Goal: Transaction & Acquisition: Purchase product/service

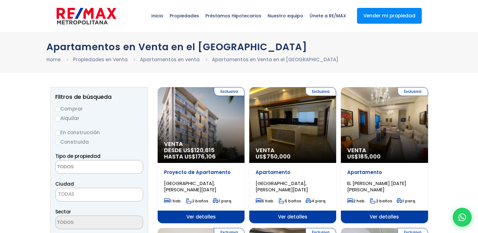
select select
click at [57, 109] on input "Comprar" at bounding box center [57, 109] width 5 height 5
radio input "true"
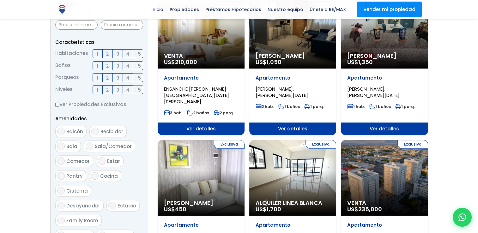
scroll to position [232, 0]
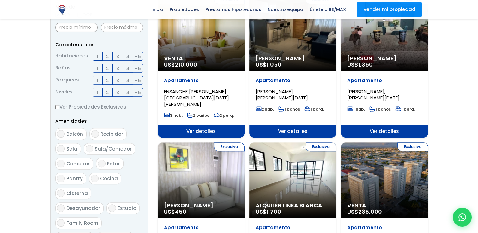
click at [107, 57] on span "2" at bounding box center [107, 56] width 3 height 8
click at [0, 0] on input "2" at bounding box center [0, 0] width 0 height 0
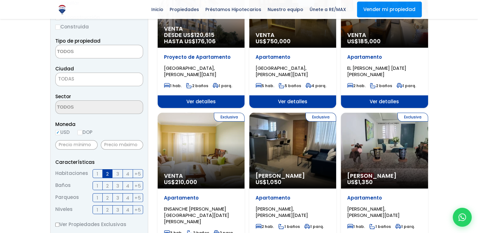
scroll to position [116, 0]
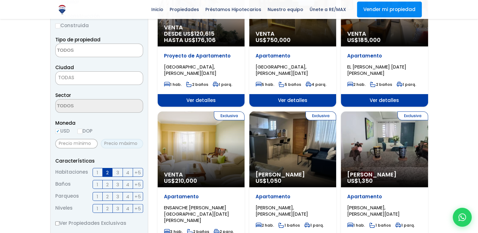
click at [116, 142] on input "text" at bounding box center [122, 143] width 42 height 9
type input "125,000"
click at [77, 143] on input "text" at bounding box center [76, 143] width 42 height 9
type input "9"
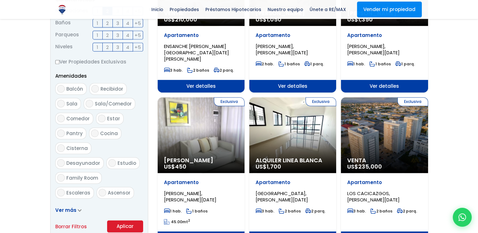
scroll to position [287, 0]
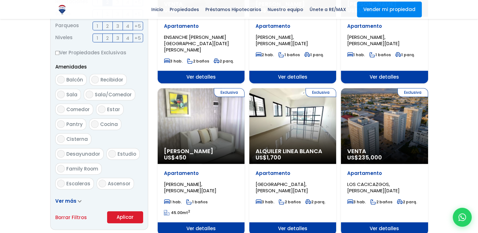
type input "80,000"
click at [125, 216] on button "Aplicar" at bounding box center [125, 217] width 36 height 12
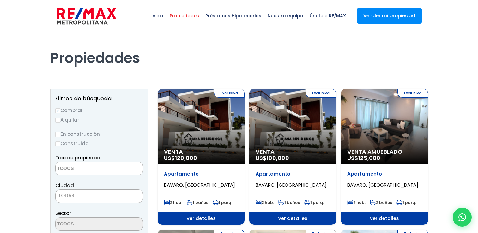
select select
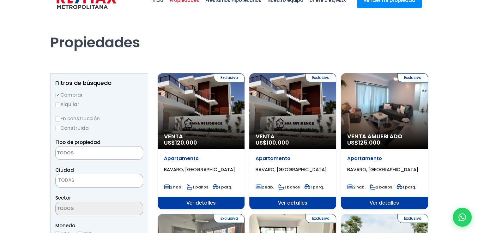
scroll to position [17, 0]
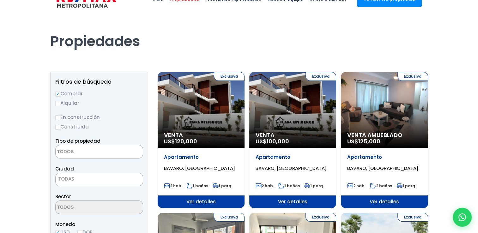
click at [244, 109] on div "Exclusiva Venta US$ 100,000" at bounding box center [201, 110] width 87 height 76
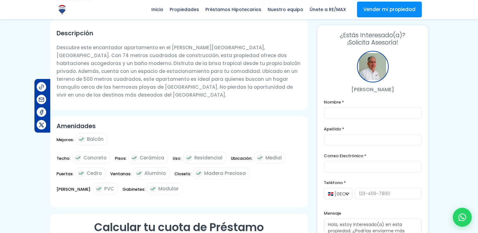
scroll to position [201, 0]
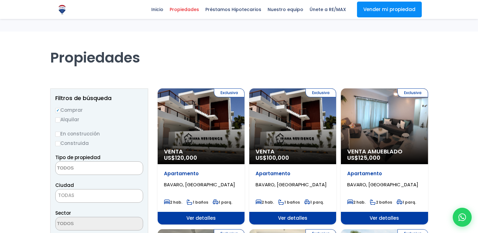
select select
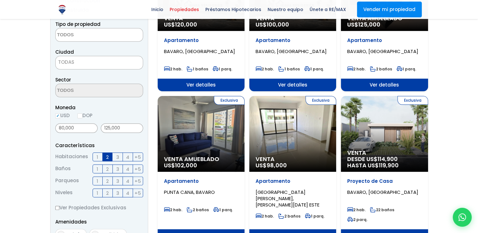
scroll to position [143, 0]
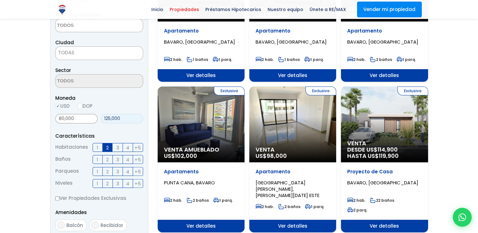
click at [126, 118] on input "125,000" at bounding box center [122, 118] width 42 height 9
type input "1"
type input "0"
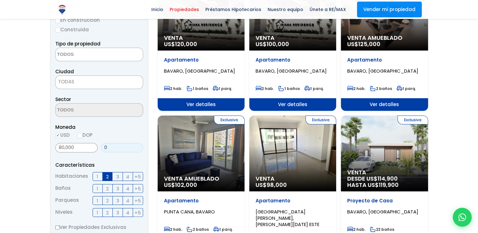
scroll to position [123, 0]
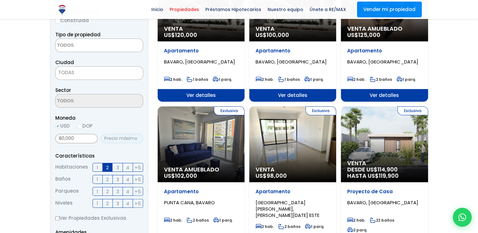
type input "0"
type input "9"
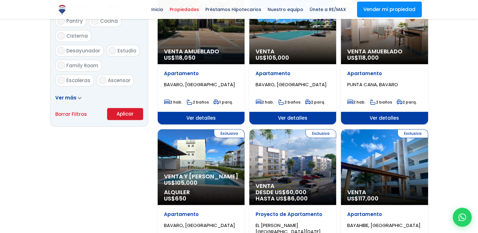
scroll to position [399, 0]
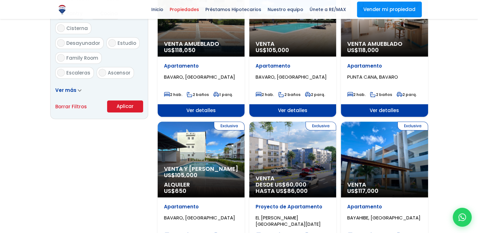
type input "85,000"
click at [128, 109] on button "Aplicar" at bounding box center [125, 106] width 36 height 12
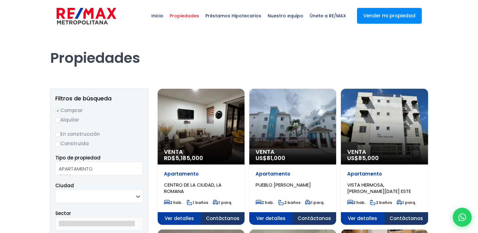
select select
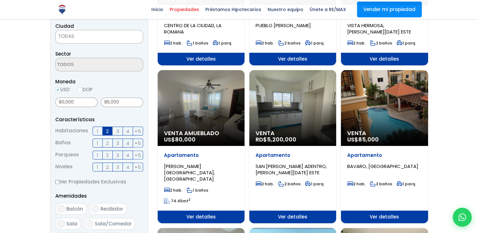
scroll to position [167, 0]
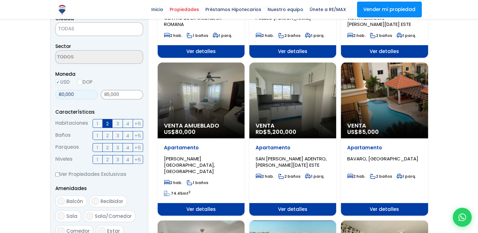
click at [78, 93] on input "80,000" at bounding box center [76, 94] width 42 height 9
type input "8"
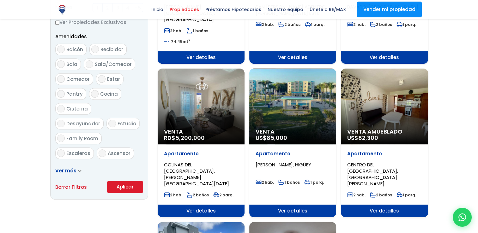
scroll to position [328, 0]
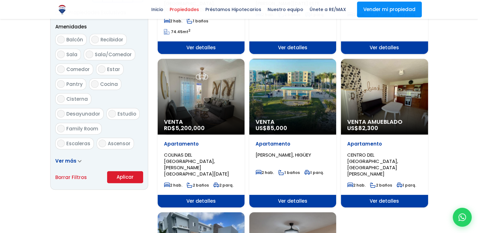
type input "70,000"
click at [130, 176] on button "Aplicar" at bounding box center [125, 177] width 36 height 12
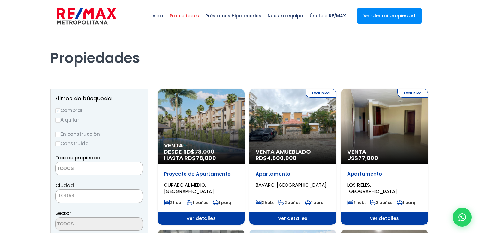
select select
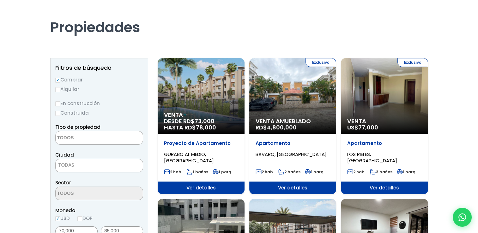
scroll to position [32, 0]
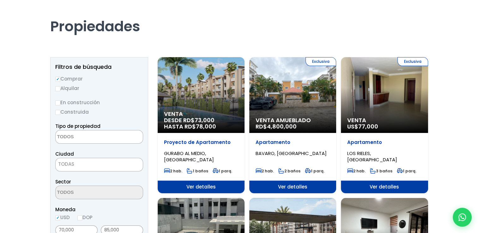
click at [244, 110] on div "Exclusiva Venta Amueblado RD$ 4,800,000" at bounding box center [201, 95] width 87 height 76
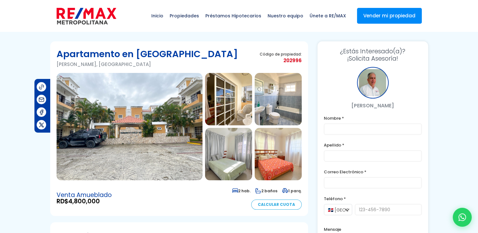
click at [207, 102] on img at bounding box center [228, 99] width 47 height 52
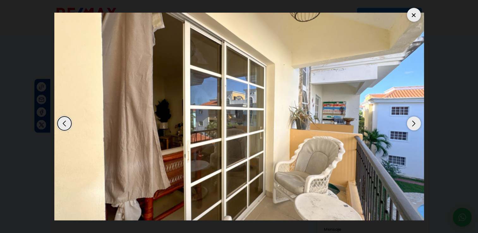
click at [413, 123] on div "Next slide" at bounding box center [414, 123] width 14 height 14
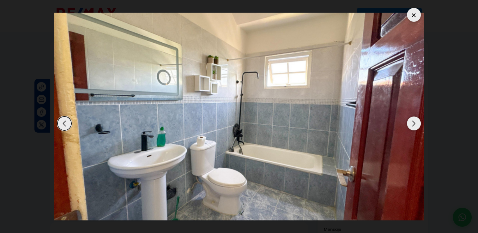
click at [413, 123] on div "Next slide" at bounding box center [414, 123] width 14 height 14
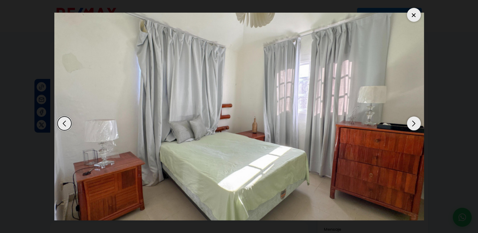
click at [413, 123] on div "Next slide" at bounding box center [414, 123] width 14 height 14
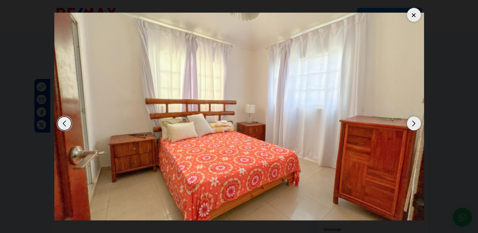
click at [413, 123] on div "Next slide" at bounding box center [414, 123] width 14 height 14
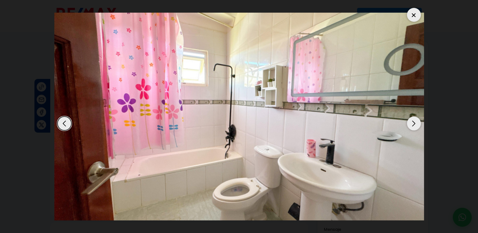
click at [413, 123] on div "Next slide" at bounding box center [414, 123] width 14 height 14
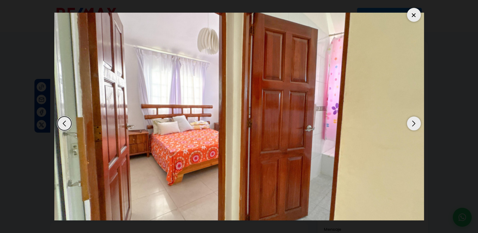
click at [413, 123] on div "Next slide" at bounding box center [414, 123] width 14 height 14
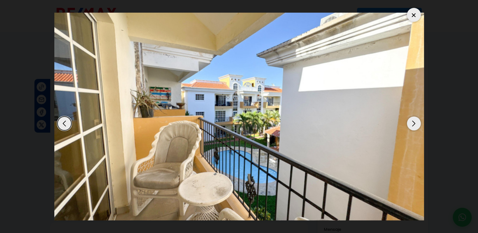
click at [413, 123] on div "Next slide" at bounding box center [414, 123] width 14 height 14
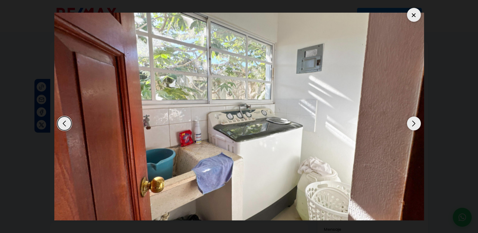
click at [413, 123] on div "Next slide" at bounding box center [414, 123] width 14 height 14
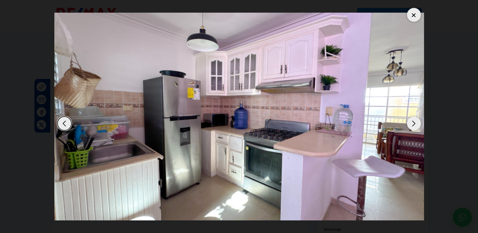
click at [416, 20] on div at bounding box center [414, 15] width 14 height 14
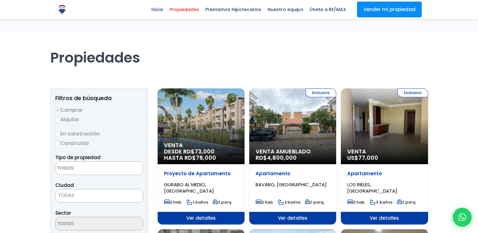
select select
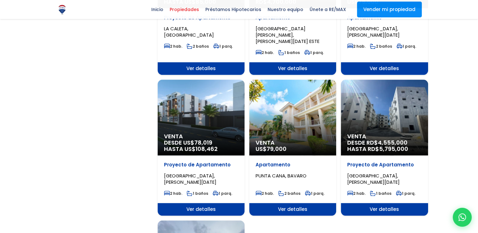
scroll to position [600, 0]
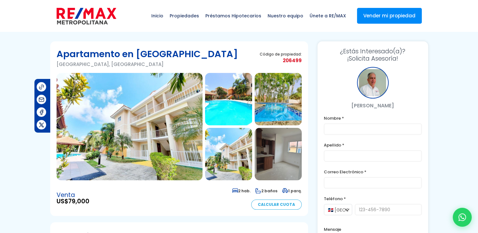
click at [228, 106] on img at bounding box center [228, 99] width 47 height 52
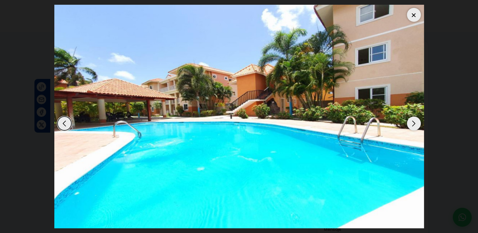
click at [416, 121] on div "Next slide" at bounding box center [414, 123] width 14 height 14
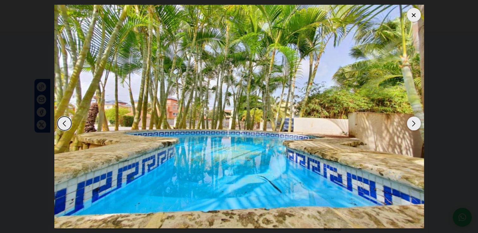
click at [415, 121] on div "Next slide" at bounding box center [414, 123] width 14 height 14
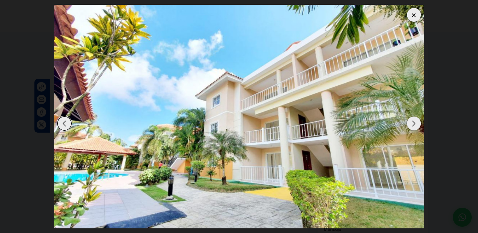
click at [415, 120] on div "Next slide" at bounding box center [414, 123] width 14 height 14
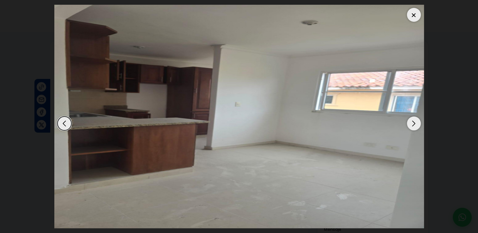
click at [413, 120] on div "Next slide" at bounding box center [414, 123] width 14 height 14
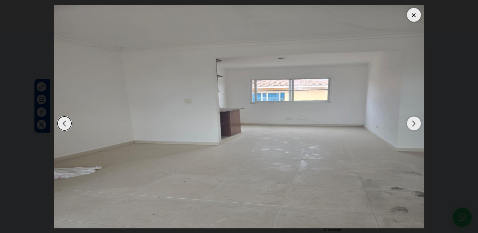
click at [413, 120] on div "Next slide" at bounding box center [414, 123] width 14 height 14
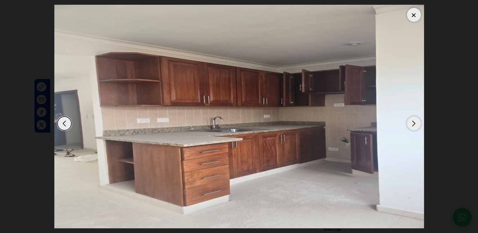
click at [68, 124] on div "Previous slide" at bounding box center [64, 123] width 14 height 14
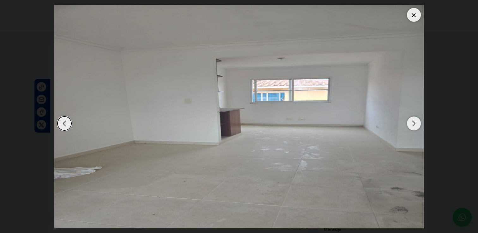
click at [411, 124] on div "Next slide" at bounding box center [414, 123] width 14 height 14
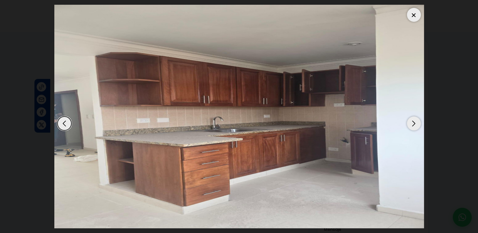
click at [65, 121] on div "Previous slide" at bounding box center [64, 123] width 14 height 14
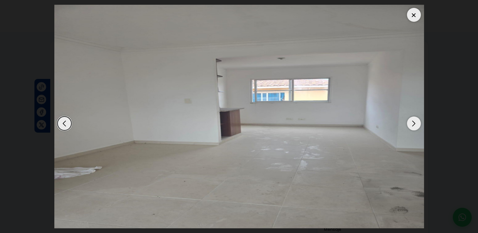
click at [413, 123] on div "Next slide" at bounding box center [414, 123] width 14 height 14
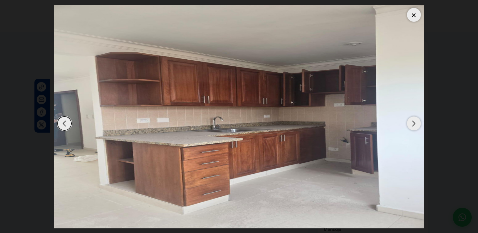
click at [413, 123] on div "Next slide" at bounding box center [414, 123] width 14 height 14
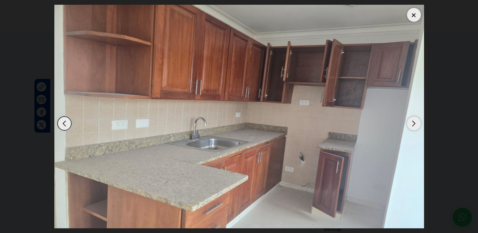
click at [413, 123] on div "Next slide" at bounding box center [414, 123] width 14 height 14
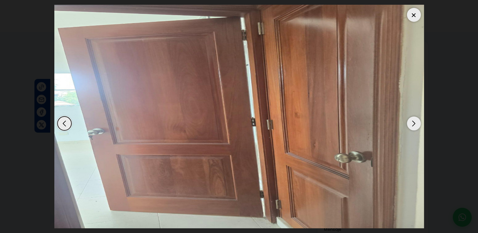
click at [413, 123] on div "Next slide" at bounding box center [414, 123] width 14 height 14
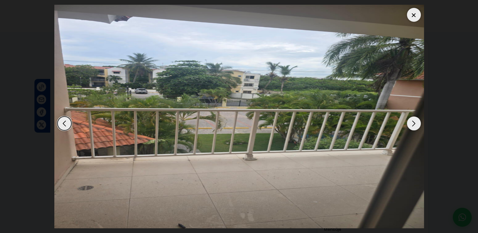
click at [413, 123] on div "Next slide" at bounding box center [414, 123] width 14 height 14
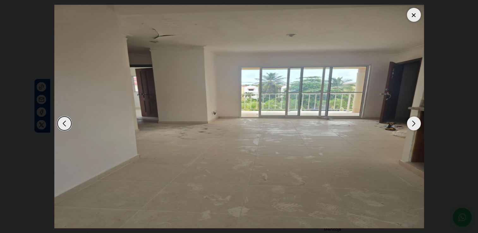
click at [412, 121] on div "Next slide" at bounding box center [414, 123] width 14 height 14
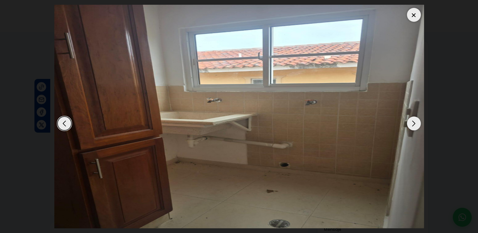
click at [412, 121] on div "Next slide" at bounding box center [414, 123] width 14 height 14
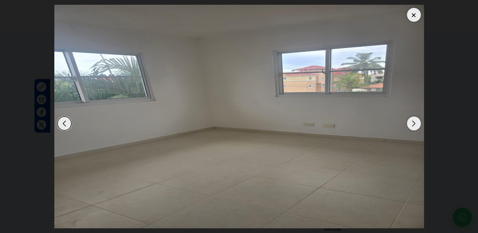
click at [415, 121] on div "Next slide" at bounding box center [414, 123] width 14 height 14
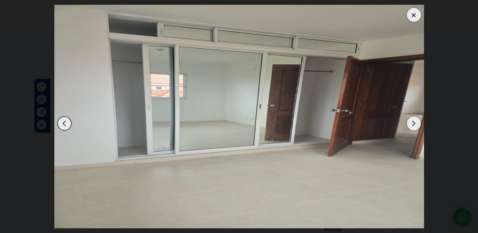
click at [415, 121] on div "Next slide" at bounding box center [414, 123] width 14 height 14
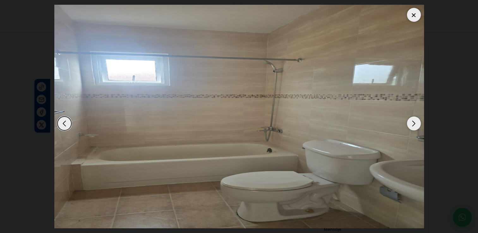
click at [416, 120] on div "Next slide" at bounding box center [414, 123] width 14 height 14
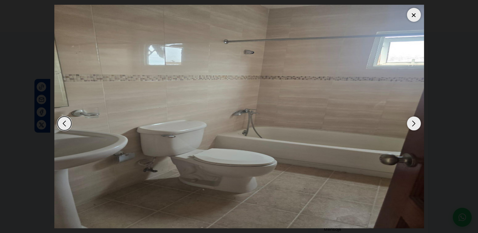
click at [415, 16] on div at bounding box center [414, 15] width 14 height 14
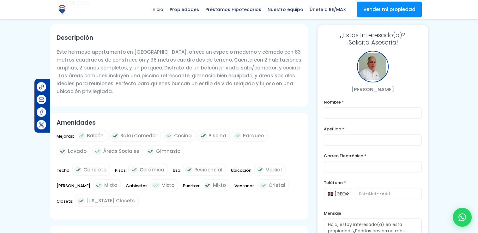
scroll to position [189, 0]
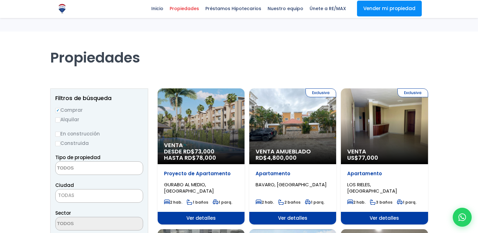
select select
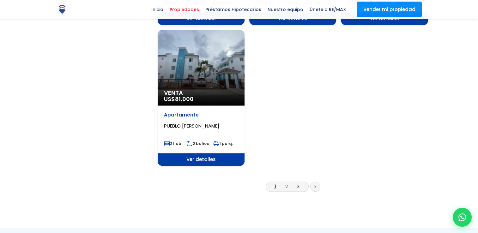
scroll to position [789, 0]
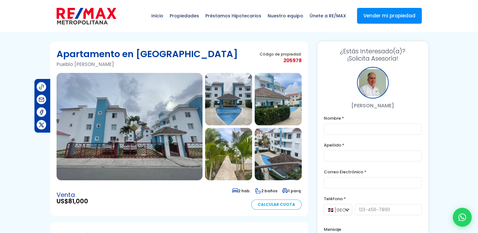
click at [222, 110] on img at bounding box center [228, 99] width 47 height 52
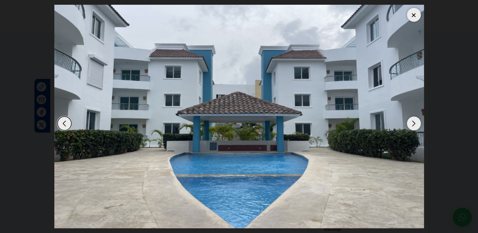
click at [411, 123] on div "Next slide" at bounding box center [414, 123] width 14 height 14
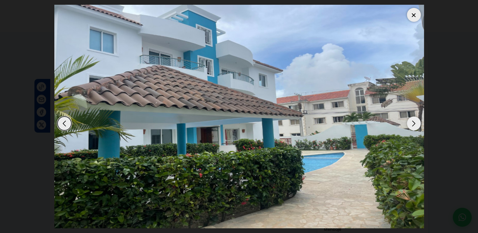
click at [411, 123] on div "Next slide" at bounding box center [414, 123] width 14 height 14
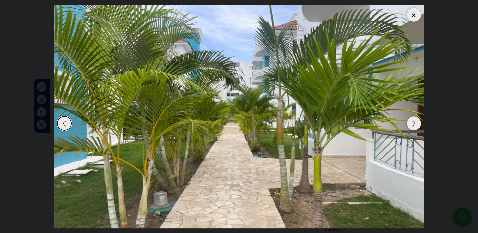
click at [411, 123] on div "Next slide" at bounding box center [414, 123] width 14 height 14
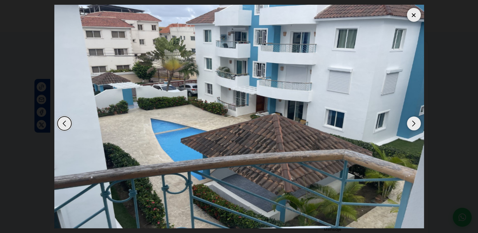
click at [411, 123] on div "Next slide" at bounding box center [414, 123] width 14 height 14
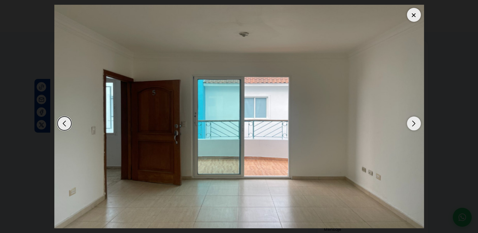
click at [411, 123] on div "Next slide" at bounding box center [414, 123] width 14 height 14
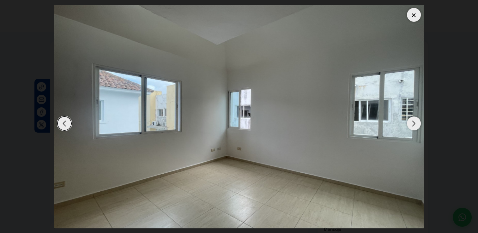
click at [411, 123] on div "Next slide" at bounding box center [414, 123] width 14 height 14
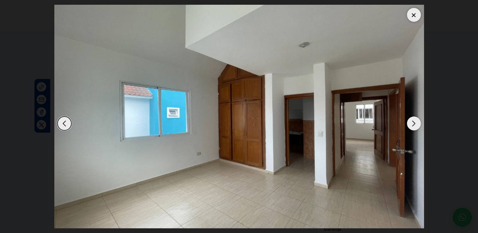
click at [411, 123] on div "Next slide" at bounding box center [414, 123] width 14 height 14
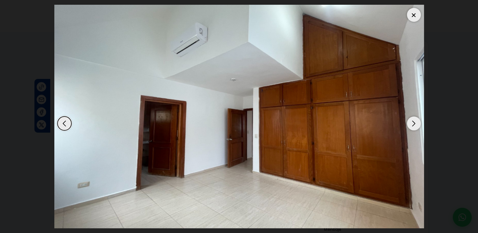
click at [411, 123] on div "Next slide" at bounding box center [414, 123] width 14 height 14
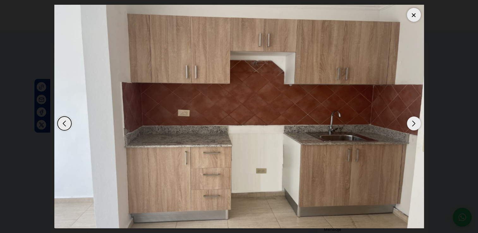
click at [411, 123] on div "Next slide" at bounding box center [414, 123] width 14 height 14
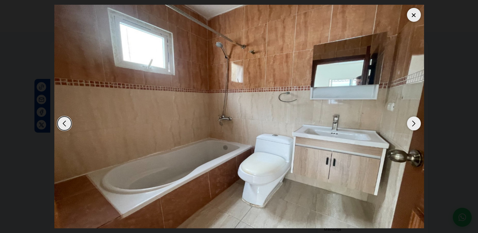
click at [411, 123] on div "Next slide" at bounding box center [414, 123] width 14 height 14
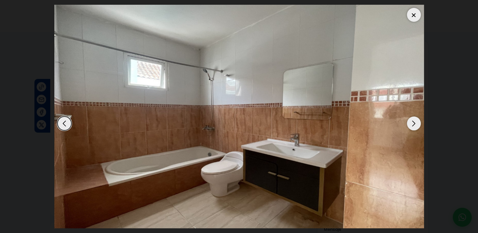
click at [411, 123] on div "Next slide" at bounding box center [414, 123] width 14 height 14
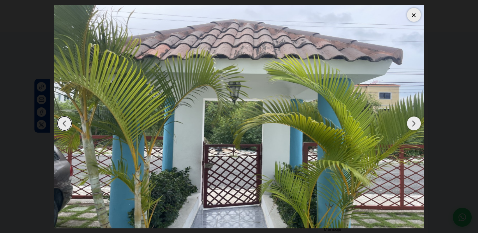
click at [411, 123] on div "Next slide" at bounding box center [414, 123] width 14 height 14
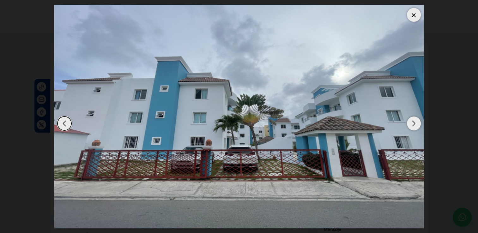
click at [411, 123] on div "Next slide" at bounding box center [414, 123] width 14 height 14
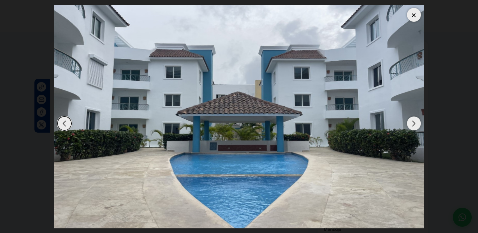
click at [411, 123] on div "Next slide" at bounding box center [414, 123] width 14 height 14
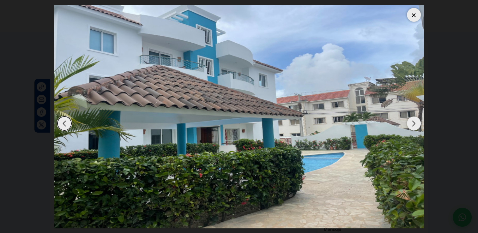
click at [411, 123] on div "Next slide" at bounding box center [414, 123] width 14 height 14
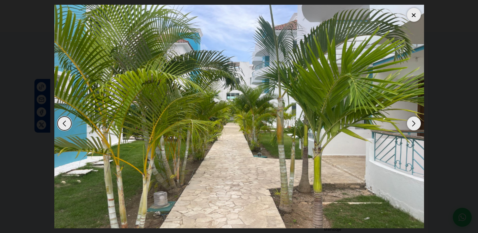
click at [411, 123] on div "Next slide" at bounding box center [414, 123] width 14 height 14
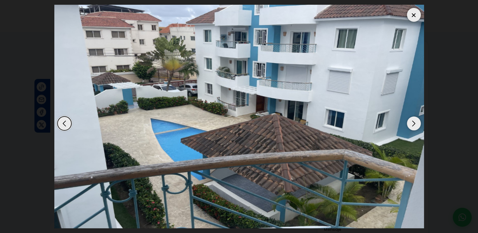
click at [411, 123] on div "Next slide" at bounding box center [414, 123] width 14 height 14
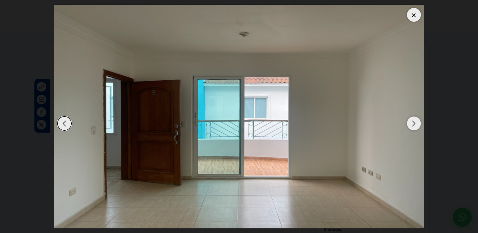
click at [411, 123] on div "Next slide" at bounding box center [414, 123] width 14 height 14
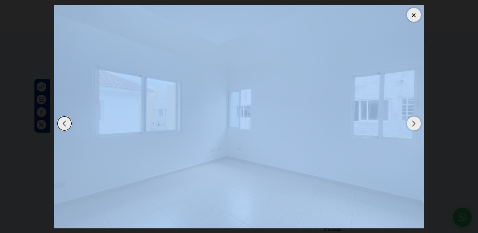
click at [411, 123] on div "Next slide" at bounding box center [414, 123] width 14 height 14
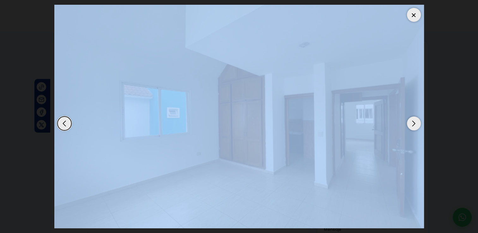
click at [100, 127] on img "8 / 13" at bounding box center [238, 117] width 369 height 224
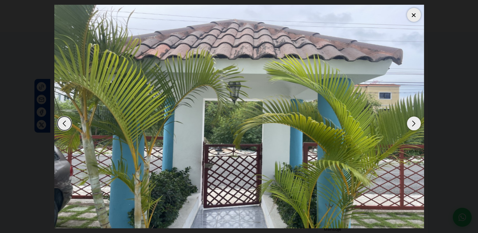
click at [50, 146] on dialog at bounding box center [239, 116] width 379 height 233
click at [66, 126] on div "Previous slide" at bounding box center [64, 123] width 14 height 14
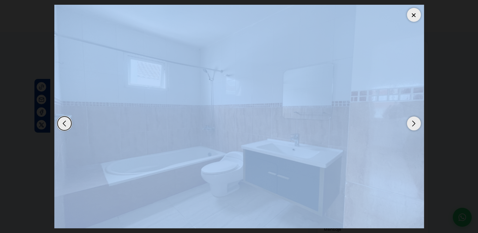
click at [66, 126] on div "Previous slide" at bounding box center [64, 123] width 14 height 14
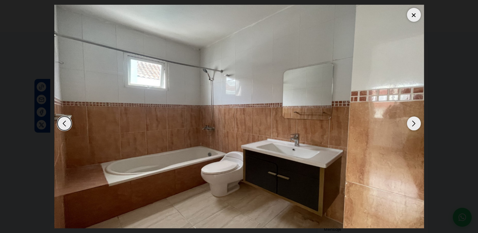
drag, startPoint x: 66, startPoint y: 126, endPoint x: 36, endPoint y: 147, distance: 37.1
click at [50, 147] on dialog at bounding box center [239, 116] width 379 height 233
click at [64, 126] on div "Previous slide" at bounding box center [64, 123] width 14 height 14
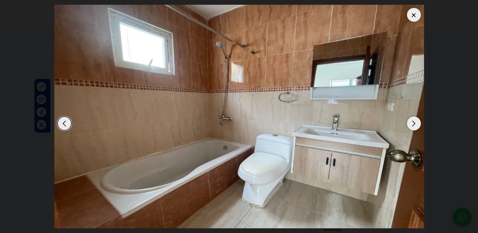
click at [100, 128] on img "11 / 13" at bounding box center [238, 117] width 369 height 224
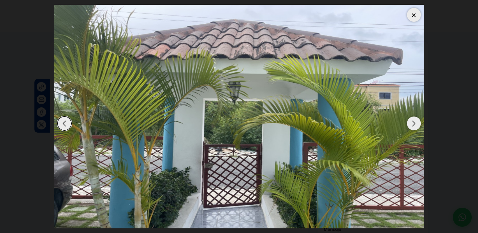
click at [69, 123] on div "Previous slide" at bounding box center [64, 123] width 14 height 14
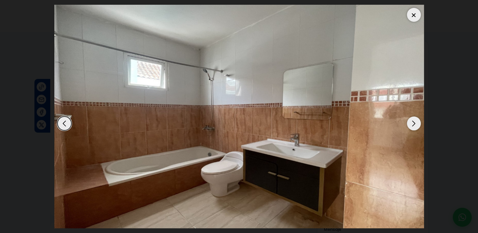
click at [69, 123] on div "Previous slide" at bounding box center [64, 123] width 14 height 14
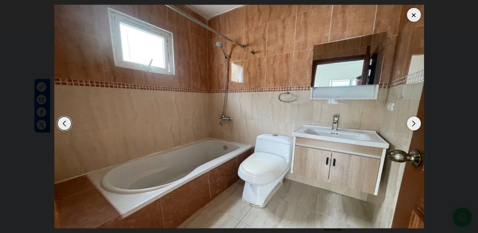
click at [69, 123] on div "Previous slide" at bounding box center [64, 123] width 14 height 14
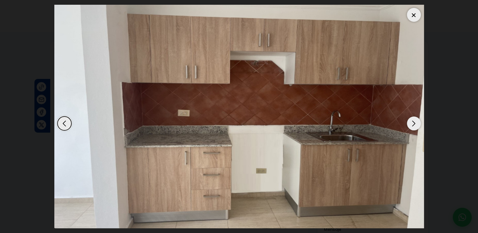
click at [69, 123] on div "Previous slide" at bounding box center [64, 123] width 14 height 14
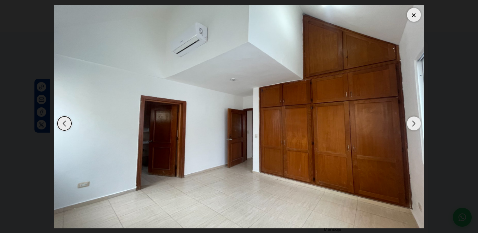
click at [69, 123] on div "Previous slide" at bounding box center [64, 123] width 14 height 14
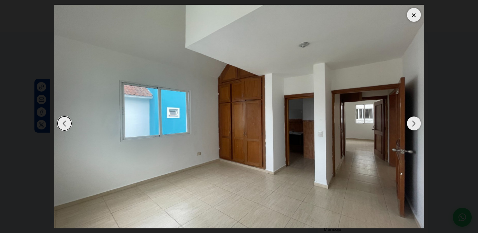
click at [63, 122] on div "Previous slide" at bounding box center [64, 123] width 14 height 14
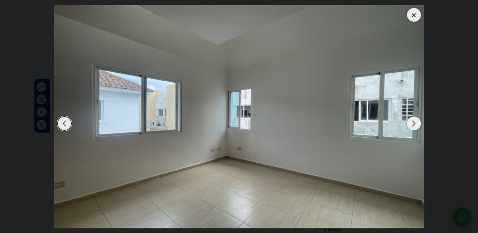
click at [64, 121] on div "Previous slide" at bounding box center [64, 123] width 14 height 14
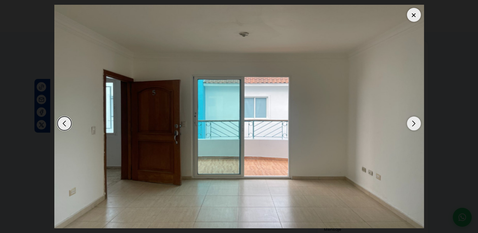
click at [64, 121] on div "Previous slide" at bounding box center [64, 123] width 14 height 14
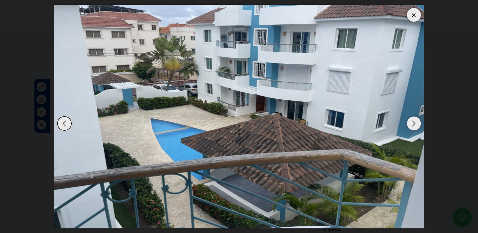
click at [64, 121] on div "Previous slide" at bounding box center [64, 123] width 14 height 14
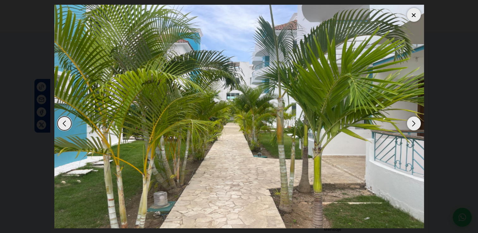
click at [64, 121] on div "Previous slide" at bounding box center [64, 123] width 14 height 14
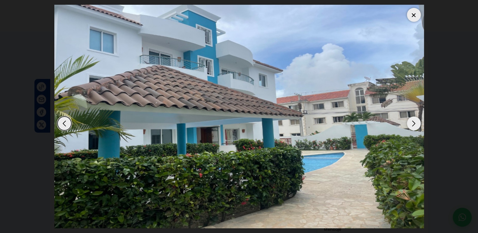
click at [64, 121] on div "Previous slide" at bounding box center [64, 123] width 14 height 14
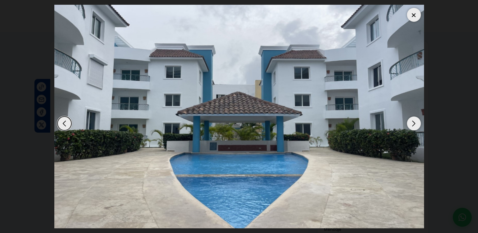
click at [64, 121] on div "Previous slide" at bounding box center [64, 123] width 14 height 14
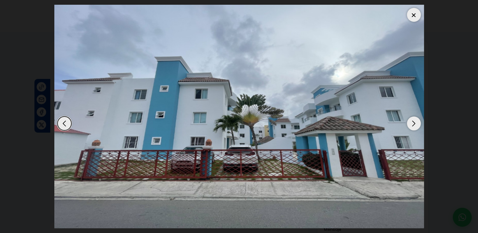
click at [64, 121] on div "Previous slide" at bounding box center [64, 123] width 14 height 14
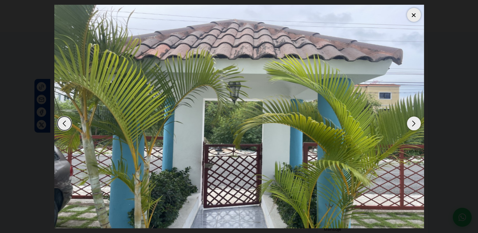
click at [64, 121] on div "Previous slide" at bounding box center [64, 123] width 14 height 14
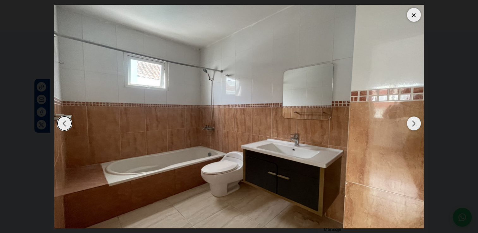
click at [64, 121] on div "Previous slide" at bounding box center [64, 123] width 14 height 14
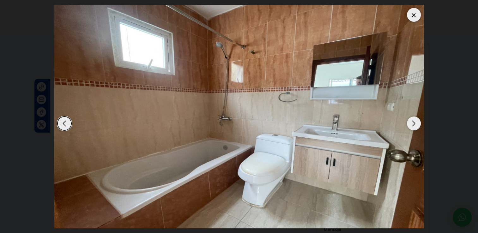
click at [65, 121] on div "Previous slide" at bounding box center [64, 123] width 14 height 14
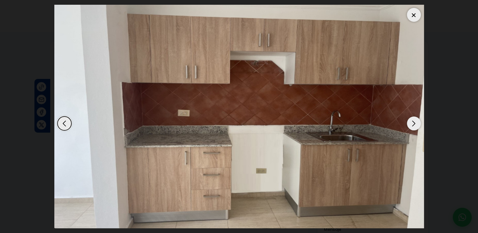
click at [65, 121] on div "Previous slide" at bounding box center [64, 123] width 14 height 14
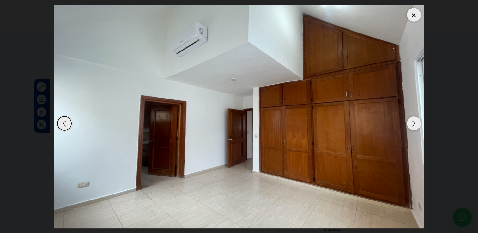
click at [409, 122] on div "Next slide" at bounding box center [414, 123] width 14 height 14
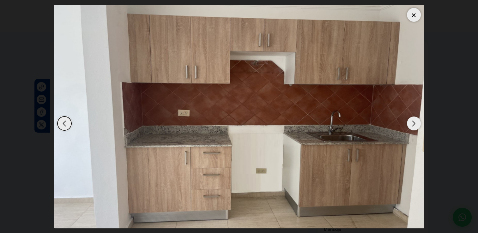
click at [414, 17] on div at bounding box center [414, 15] width 14 height 14
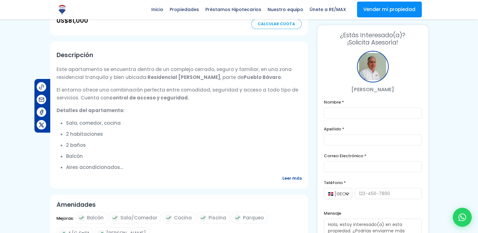
scroll to position [189, 0]
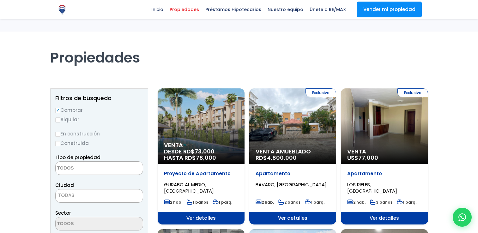
select select
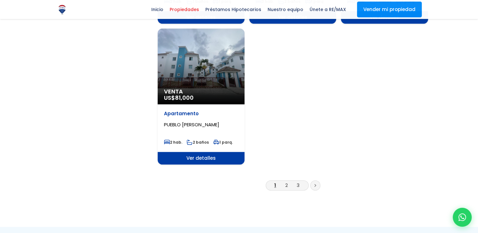
click at [313, 180] on link at bounding box center [315, 185] width 10 height 10
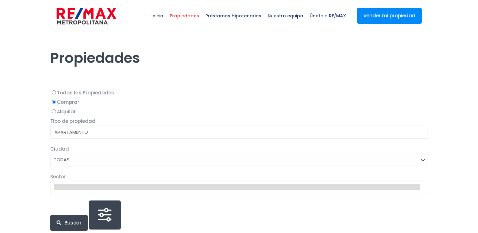
select select
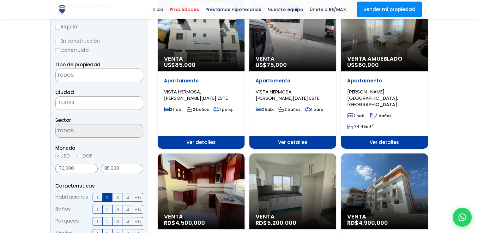
scroll to position [63, 0]
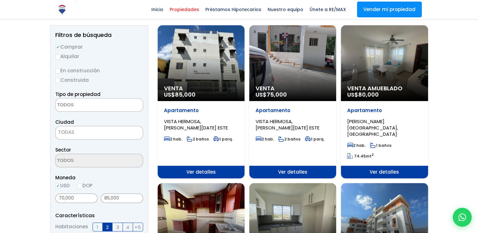
click at [244, 73] on div "Venta Amueblado US$ 80,000" at bounding box center [201, 63] width 87 height 76
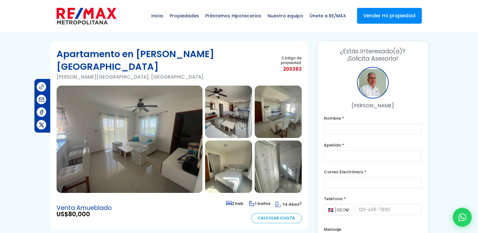
click at [169, 123] on img at bounding box center [130, 139] width 146 height 107
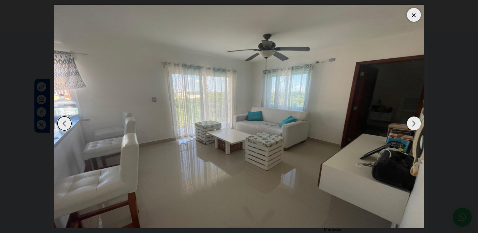
click at [413, 122] on div "Next slide" at bounding box center [414, 123] width 14 height 14
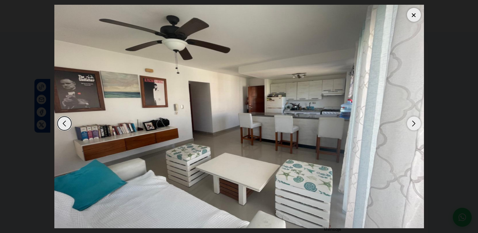
click at [413, 122] on div "Next slide" at bounding box center [414, 123] width 14 height 14
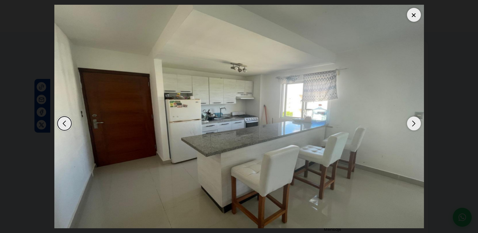
click at [413, 122] on div "Next slide" at bounding box center [414, 123] width 14 height 14
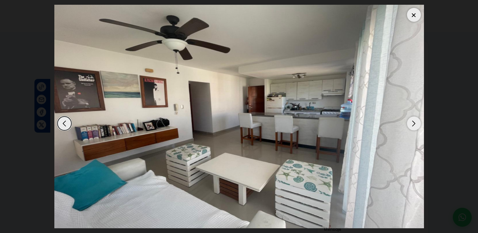
click at [416, 15] on div at bounding box center [414, 15] width 14 height 14
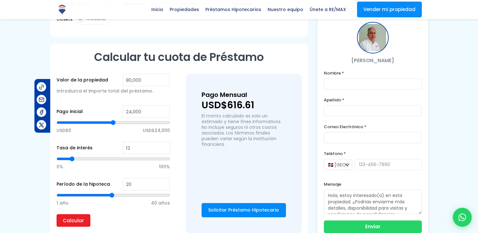
scroll to position [410, 0]
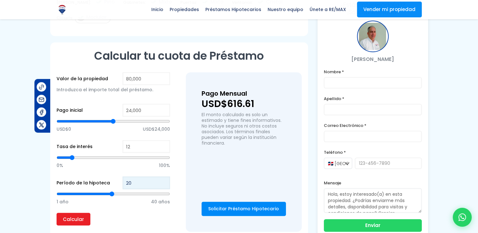
click at [134, 176] on input "20" at bounding box center [145, 182] width 47 height 13
click at [130, 104] on input "24,000" at bounding box center [145, 110] width 47 height 13
type input "2,000"
type input "2000"
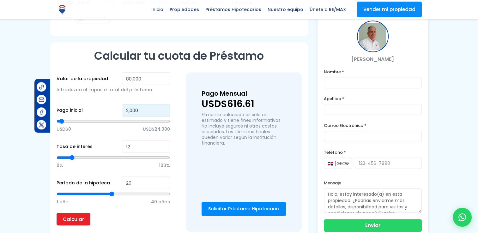
type input "0"
type input "1"
type input "16"
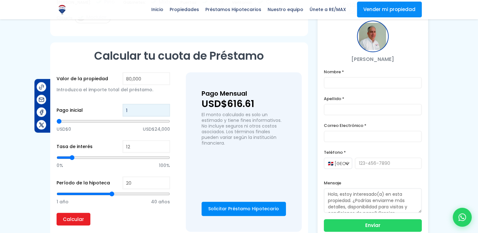
type input "16"
type input "160"
type input "1,600"
type input "1600"
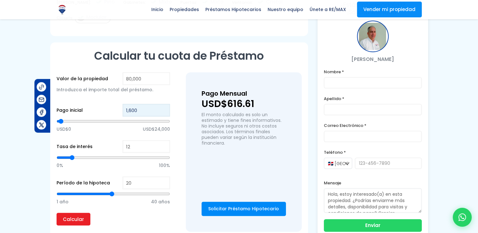
type input "16,000"
type input "16000"
type input "16,000"
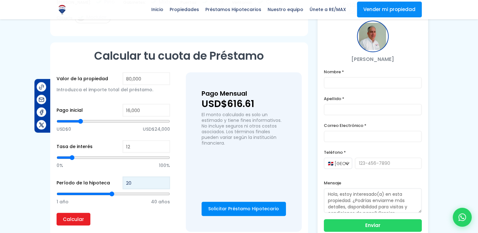
click at [140, 176] on input "20" at bounding box center [145, 182] width 47 height 13
click at [67, 213] on input "Calcular" at bounding box center [74, 219] width 34 height 13
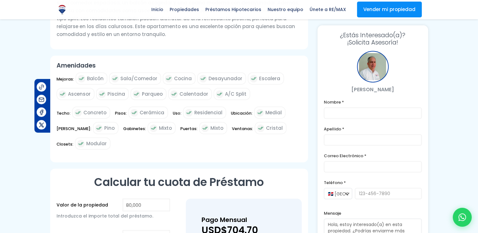
scroll to position [442, 0]
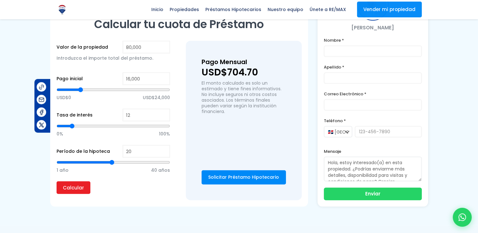
click at [240, 170] on link "Solicitar Préstamo Hipotecario" at bounding box center [243, 177] width 84 height 14
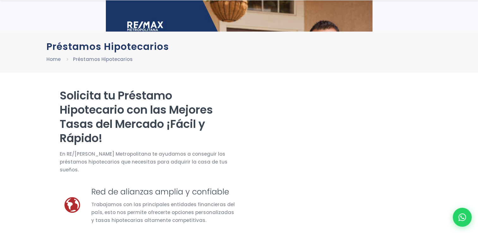
scroll to position [95, 0]
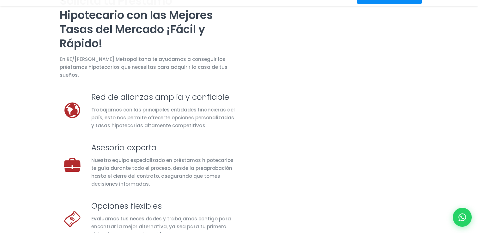
select select "DO"
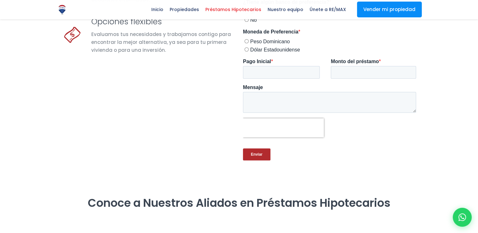
scroll to position [284, 0]
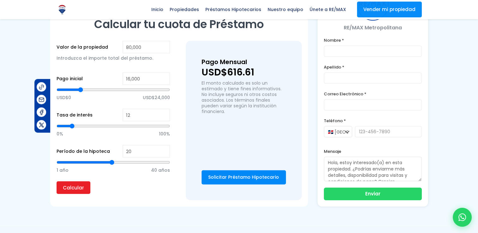
scroll to position [442, 0]
type input "11"
click at [164, 109] on input "11" at bounding box center [145, 115] width 47 height 13
type input "10"
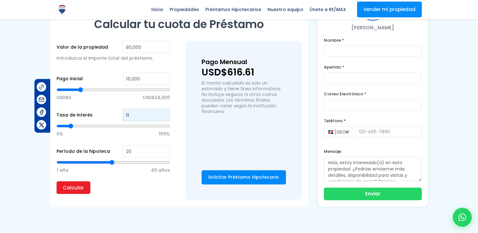
type input "10"
click at [164, 109] on input "10" at bounding box center [145, 115] width 47 height 13
type input "9"
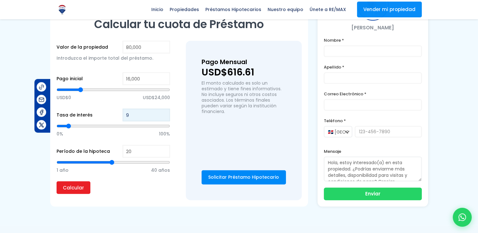
click at [164, 109] on input "9" at bounding box center [145, 115] width 47 height 13
click at [71, 181] on input "Calcular" at bounding box center [74, 187] width 34 height 13
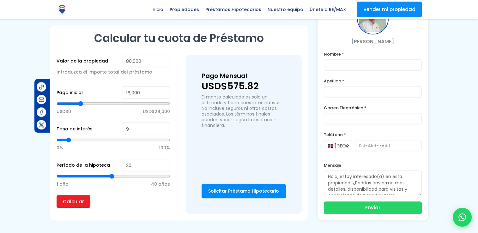
scroll to position [410, 0]
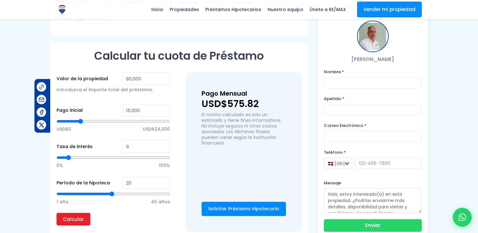
click at [235, 202] on link "Solicitar Préstamo Hipotecario" at bounding box center [243, 209] width 84 height 14
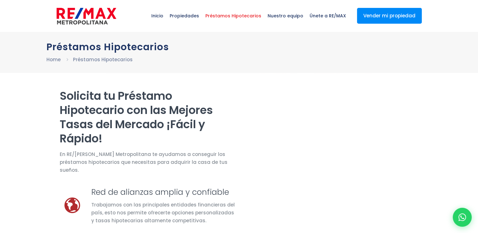
select select "DO"
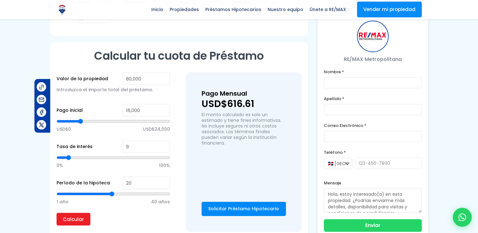
scroll to position [410, 0]
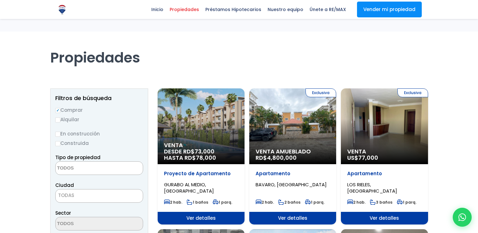
select select
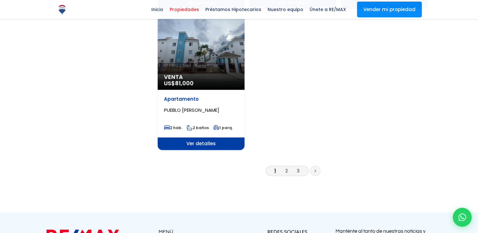
scroll to position [821, 0]
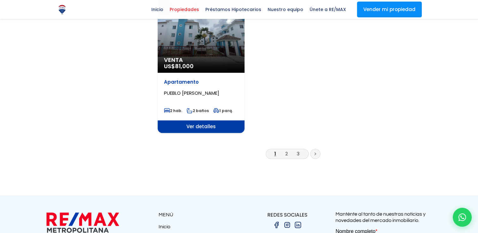
click at [314, 149] on link at bounding box center [315, 154] width 10 height 10
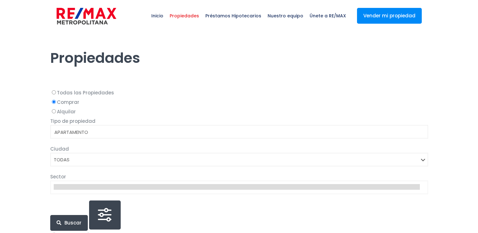
select select
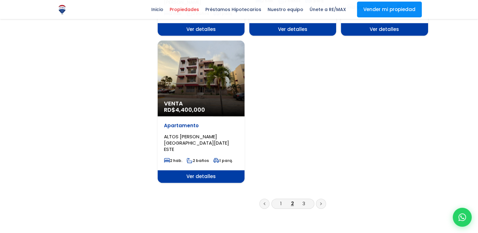
scroll to position [852, 0]
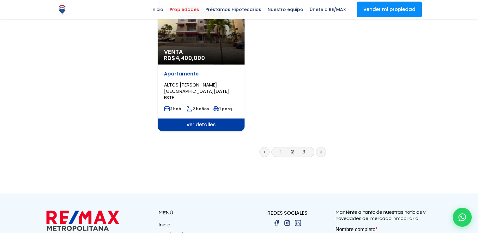
click at [323, 147] on link at bounding box center [321, 152] width 10 height 10
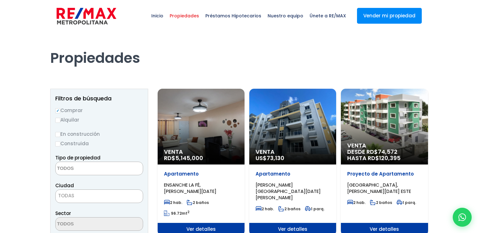
select select
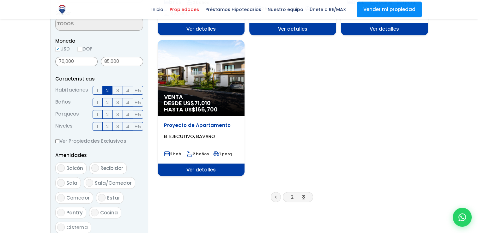
scroll to position [189, 0]
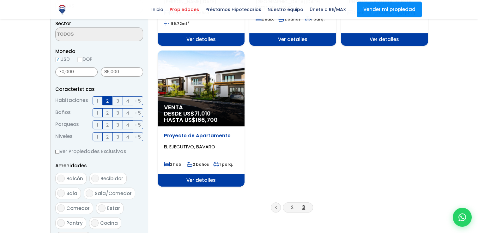
click at [213, 46] on span "Ver detalles" at bounding box center [201, 39] width 87 height 13
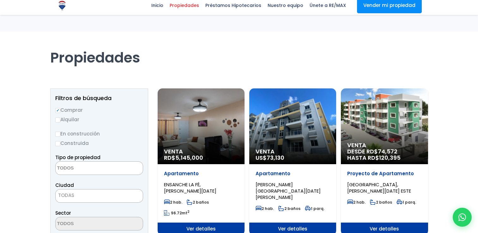
select select
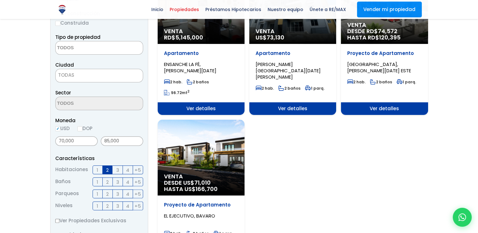
scroll to position [95, 0]
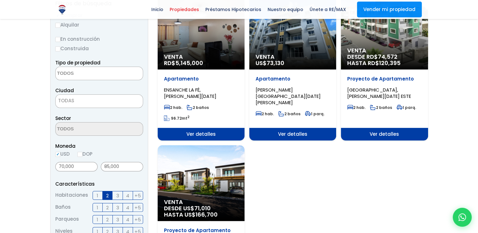
click at [207, 138] on span "Ver detalles" at bounding box center [201, 134] width 87 height 13
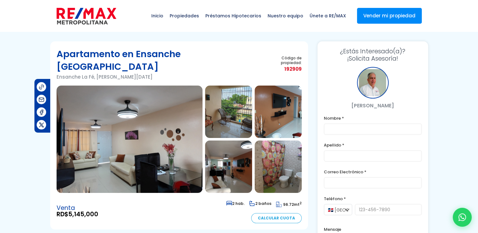
click at [184, 146] on img at bounding box center [130, 139] width 146 height 107
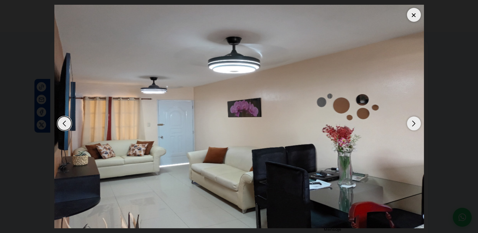
click at [413, 123] on div "Next slide" at bounding box center [414, 123] width 14 height 14
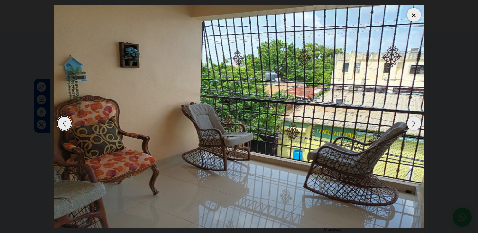
click at [413, 123] on div "Next slide" at bounding box center [414, 123] width 14 height 14
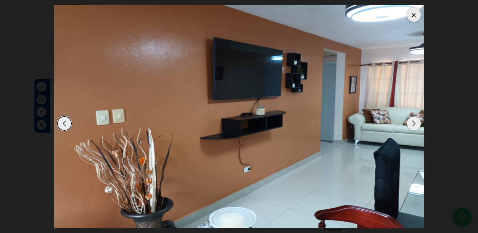
click at [413, 123] on div "Next slide" at bounding box center [414, 123] width 14 height 14
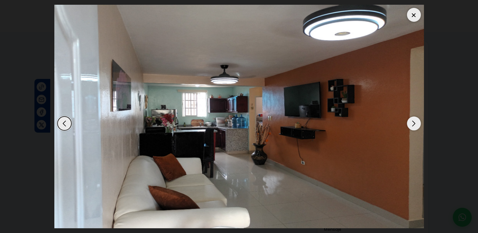
click at [413, 123] on div "Next slide" at bounding box center [414, 123] width 14 height 14
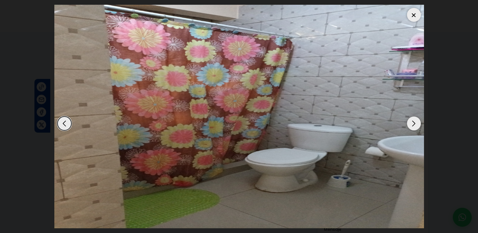
click at [413, 123] on div "Next slide" at bounding box center [414, 123] width 14 height 14
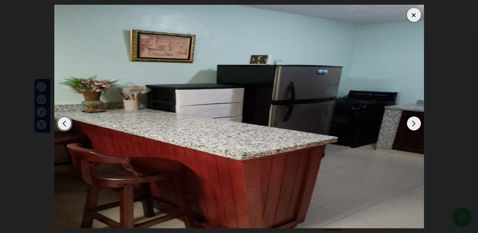
click at [413, 123] on div "Next slide" at bounding box center [414, 123] width 14 height 14
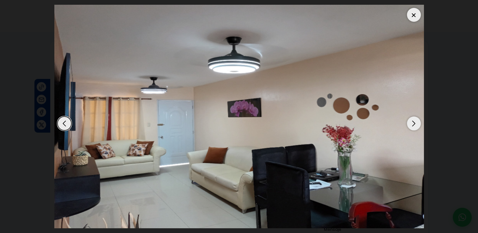
click at [413, 123] on div "Next slide" at bounding box center [414, 123] width 14 height 14
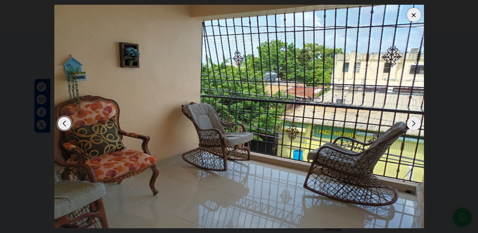
click at [415, 16] on div at bounding box center [414, 15] width 14 height 14
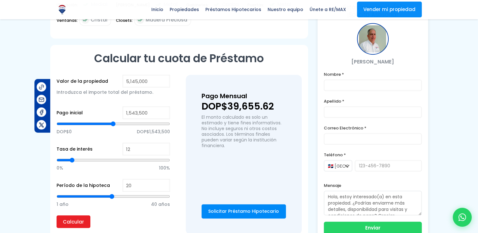
scroll to position [442, 0]
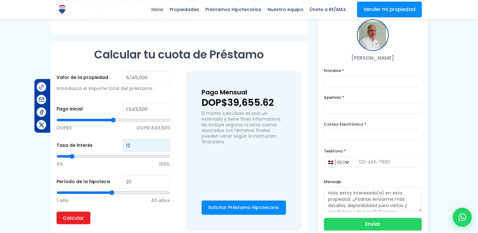
drag, startPoint x: 159, startPoint y: 132, endPoint x: 155, endPoint y: 133, distance: 4.0
click at [155, 139] on input "12" at bounding box center [145, 145] width 47 height 13
type input "11"
click at [164, 139] on input "11" at bounding box center [145, 145] width 47 height 13
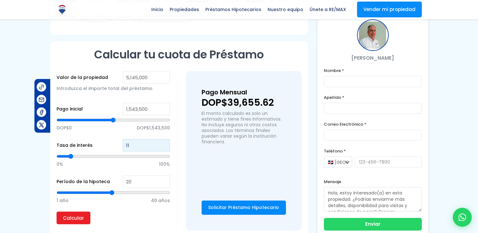
type input "10"
click at [164, 139] on input "10" at bounding box center [145, 145] width 47 height 13
click at [81, 212] on input "Calcular" at bounding box center [74, 218] width 34 height 13
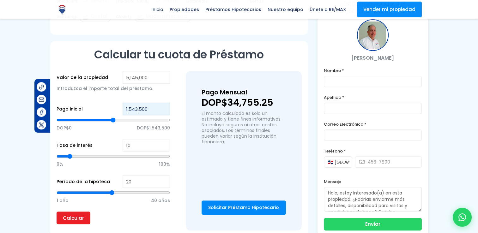
drag, startPoint x: 136, startPoint y: 95, endPoint x: 129, endPoint y: 96, distance: 6.7
click at [129, 103] on input "1,543,500" at bounding box center [145, 109] width 47 height 13
type input "11,500"
type input "11500"
type input "115,000"
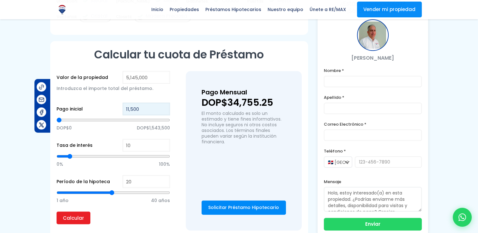
type input "115000"
type input "1,150,000"
type input "1150000"
type input "1,150,000"
click at [75, 212] on input "Calcular" at bounding box center [74, 218] width 34 height 13
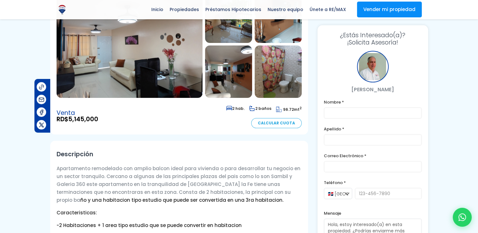
scroll to position [0, 0]
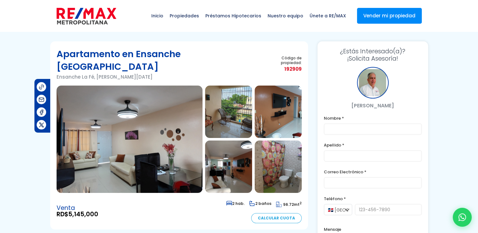
click at [221, 102] on img at bounding box center [228, 112] width 47 height 52
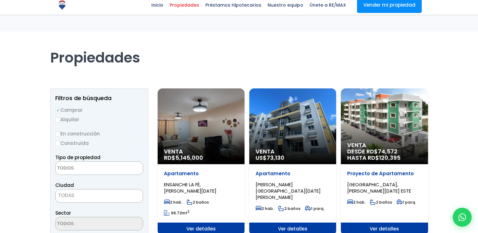
select select
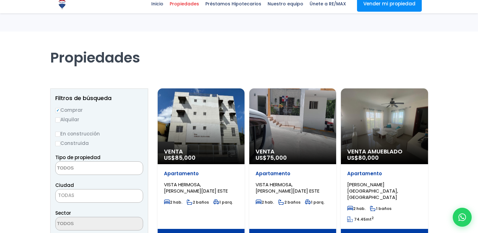
select select
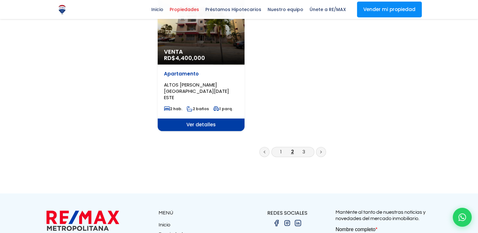
scroll to position [852, 0]
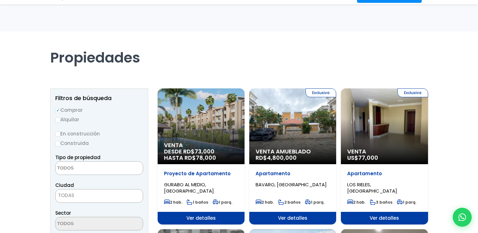
select select
